Goal: Task Accomplishment & Management: Complete application form

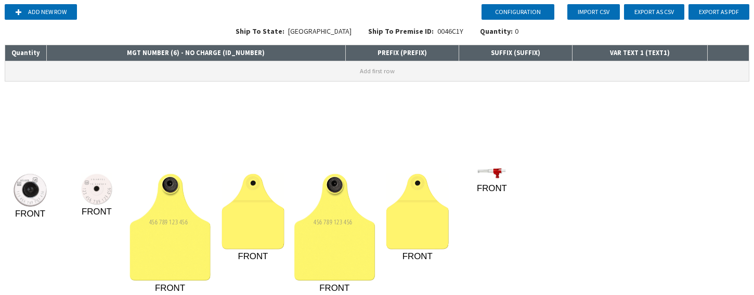
click at [228, 69] on button "Add first row" at bounding box center [377, 71] width 744 height 20
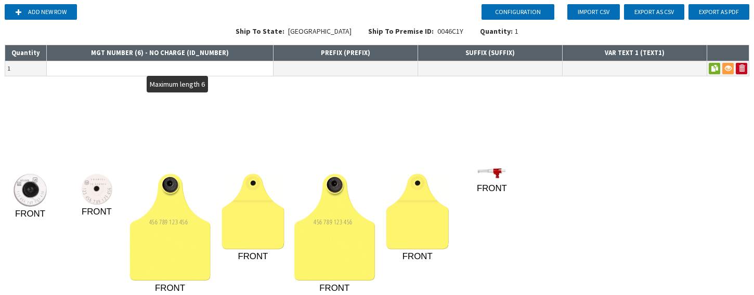
click at [228, 69] on input "text" at bounding box center [160, 68] width 226 height 15
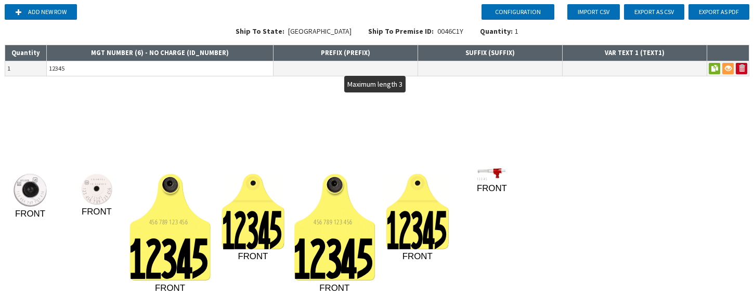
type input "12345"
click at [398, 70] on input "text" at bounding box center [346, 68] width 144 height 15
type input "A"
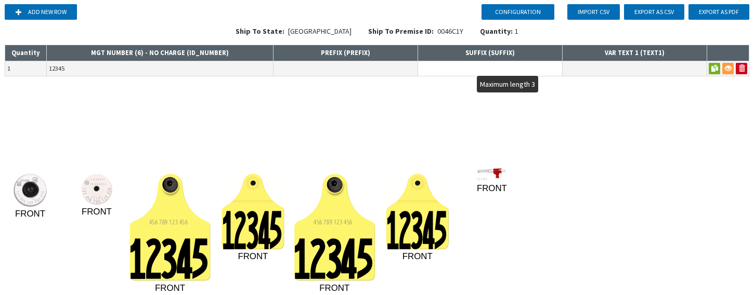
click at [503, 64] on input "text" at bounding box center [490, 68] width 144 height 15
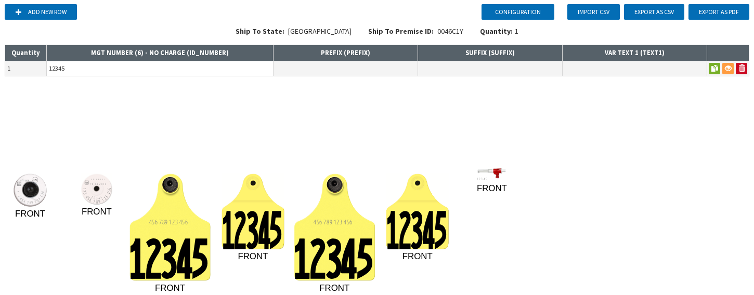
click at [122, 73] on input "12345" at bounding box center [160, 68] width 226 height 15
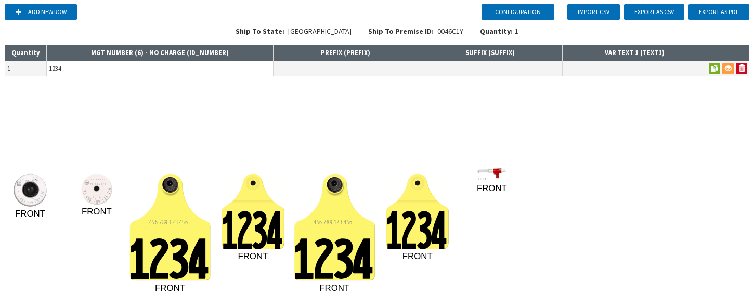
type input "1234"
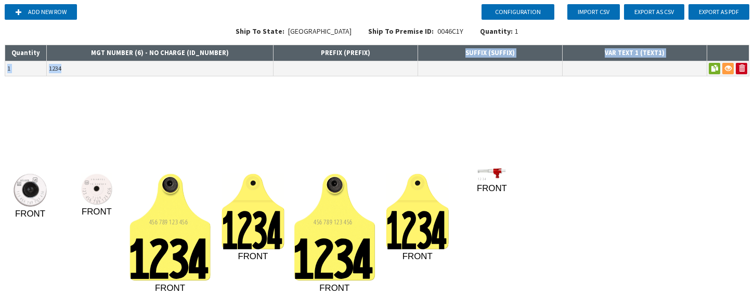
drag, startPoint x: 400, startPoint y: 60, endPoint x: 399, endPoint y: 67, distance: 6.3
click at [398, 63] on table "Quantity MGT NUMBER (6) - NO CHARGE ( ID_NUMBER ) PREFIX ( PREFIX ) SUFFIX ( SU…" at bounding box center [377, 61] width 745 height 32
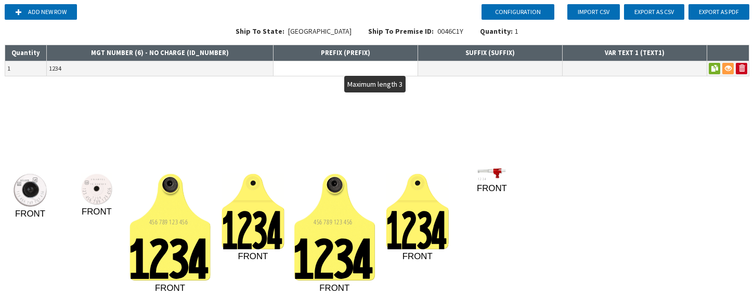
click at [399, 71] on input "text" at bounding box center [346, 68] width 144 height 15
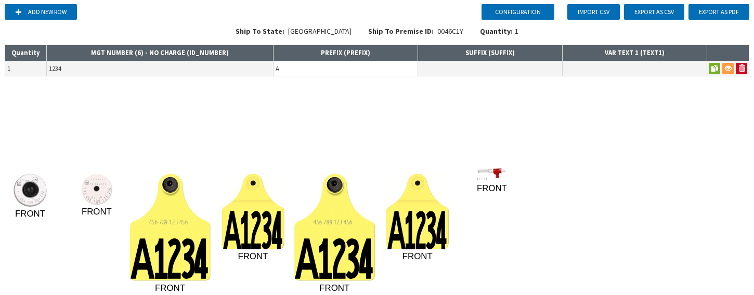
type input "A"
drag, startPoint x: 99, startPoint y: 60, endPoint x: 104, endPoint y: 66, distance: 7.8
click at [99, 60] on th "MGT NUMBER (6) - NO CHARGE ( ID_NUMBER )" at bounding box center [160, 53] width 227 height 16
click at [104, 70] on input "1234" at bounding box center [160, 68] width 226 height 15
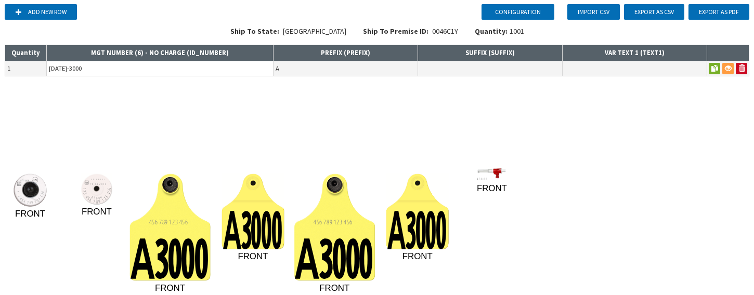
type input "[DATE]-3000"
